Goal: Book appointment/travel/reservation

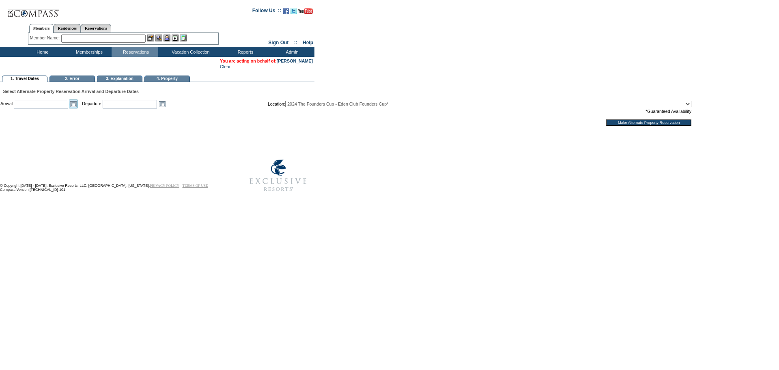
click at [78, 108] on link "Open the calendar popup." at bounding box center [73, 103] width 9 height 9
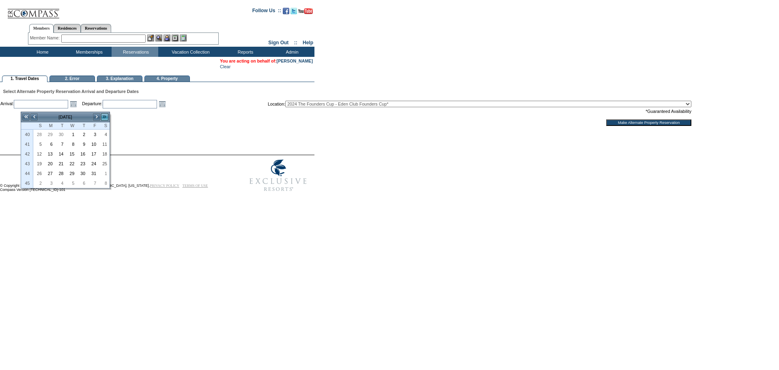
click at [105, 118] on link ">>" at bounding box center [105, 117] width 8 height 8
click at [33, 118] on link "<" at bounding box center [34, 117] width 8 height 8
click at [96, 135] on link "5" at bounding box center [93, 134] width 10 height 9
type input "[DATE]"
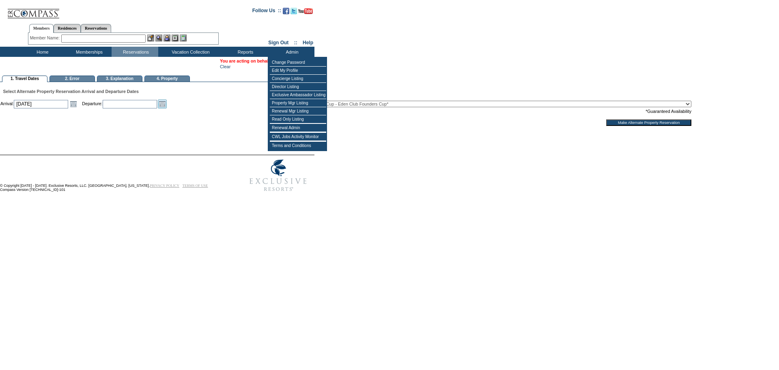
click at [167, 108] on link "Open the calendar popup." at bounding box center [162, 103] width 9 height 9
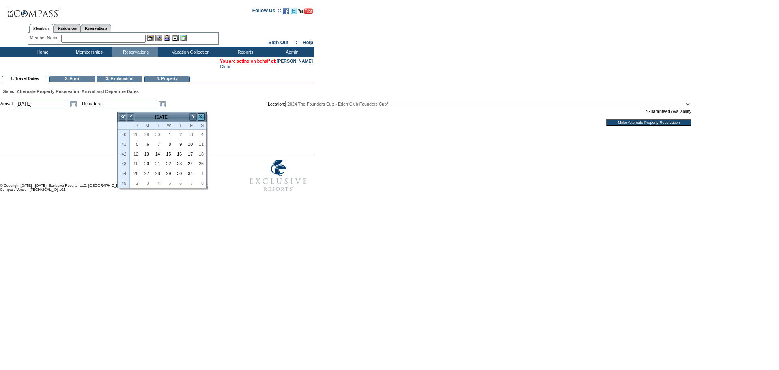
click at [197, 118] on link ">>" at bounding box center [201, 117] width 8 height 8
click at [132, 117] on link "<" at bounding box center [131, 117] width 8 height 8
click at [189, 146] on link "12" at bounding box center [190, 144] width 10 height 9
type input "[DATE]"
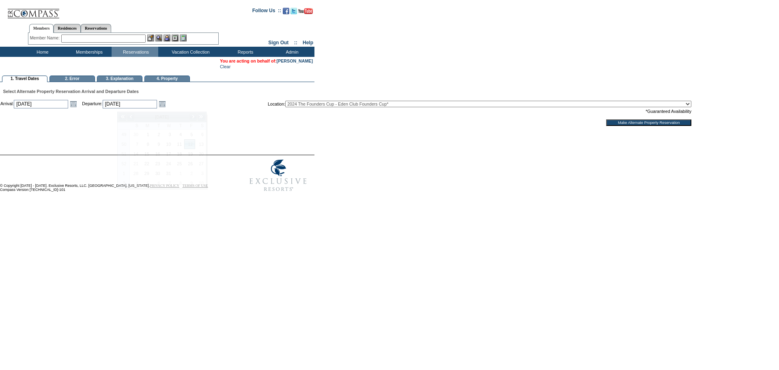
click at [390, 140] on div at bounding box center [388, 140] width 776 height 28
click at [415, 105] on select "2024 The Founders Cup - Eden Club Founders Cup* 2025 [US_STATE] [GEOGRAPHIC_DAT…" at bounding box center [488, 104] width 406 height 6
select select "716"
click at [323, 103] on select "2024 The Founders Cup - Eden Club Founders Cup* 2025 [US_STATE] [GEOGRAPHIC_DAT…" at bounding box center [488, 104] width 406 height 6
click at [389, 133] on div at bounding box center [388, 140] width 776 height 28
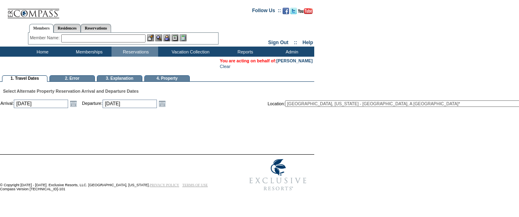
click at [276, 131] on div at bounding box center [258, 140] width 516 height 28
click at [474, 58] on form "Follow Us ::" at bounding box center [258, 99] width 516 height 194
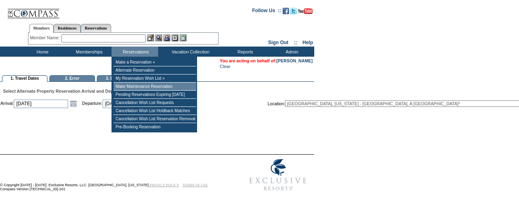
click at [138, 88] on td "Make Maintenance Reservation" at bounding box center [155, 87] width 83 height 8
